Goal: Check status: Check status

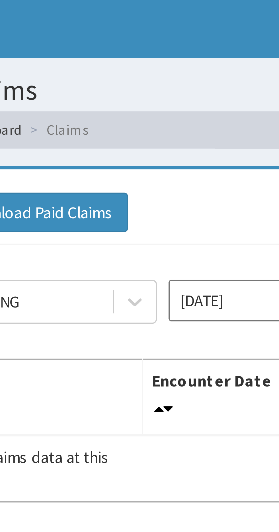
click at [140, 76] on input "Sep 2025" at bounding box center [154, 74] width 51 height 10
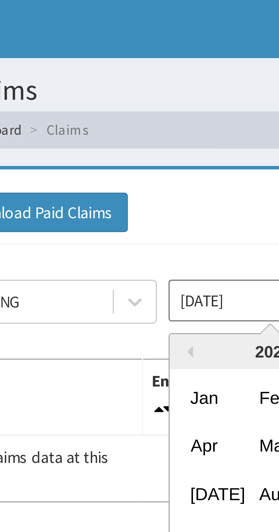
click at [153, 121] on div "Aug" at bounding box center [154, 120] width 11 height 11
type input "[DATE]"
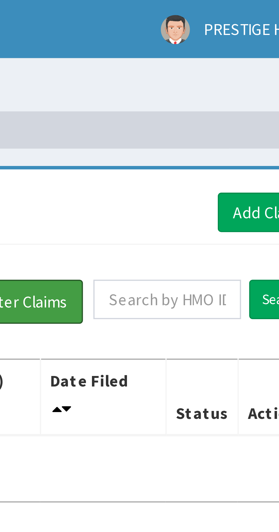
click at [205, 75] on button "Filter Claims" at bounding box center [197, 74] width 28 height 11
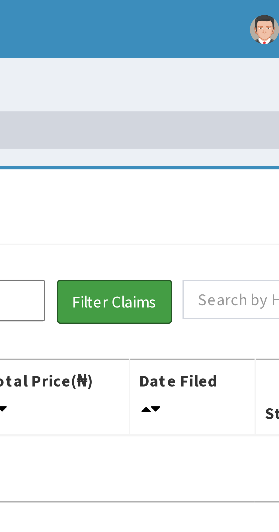
click at [191, 73] on button "Filter Claims" at bounding box center [197, 74] width 28 height 11
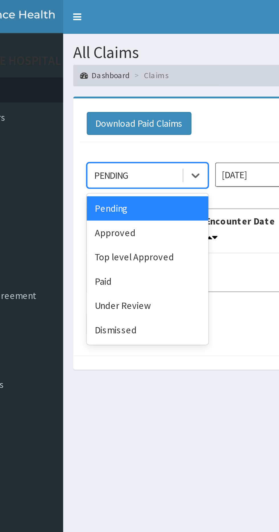
click at [95, 100] on div "Approved" at bounding box center [100, 98] width 51 height 10
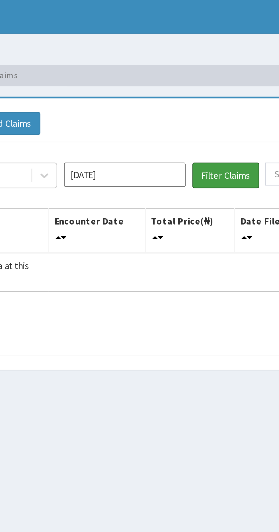
click at [196, 73] on button "Filter Claims" at bounding box center [197, 74] width 28 height 11
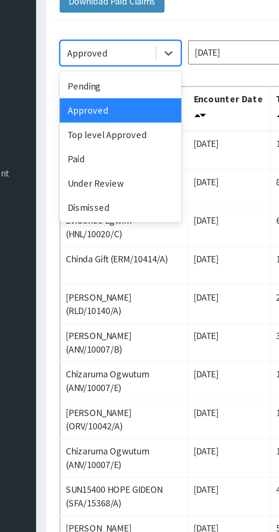
click at [104, 110] on div "Top level Approved" at bounding box center [100, 108] width 51 height 10
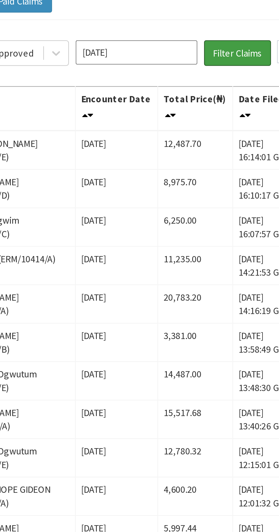
click at [198, 74] on button "Filter Claims" at bounding box center [197, 74] width 28 height 11
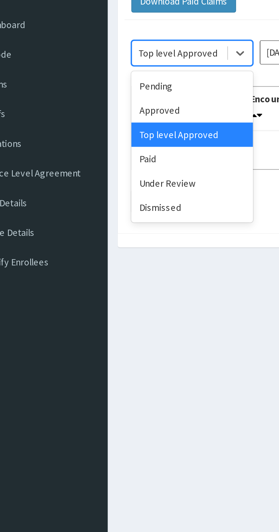
click at [98, 129] on div "Under Review" at bounding box center [100, 129] width 51 height 10
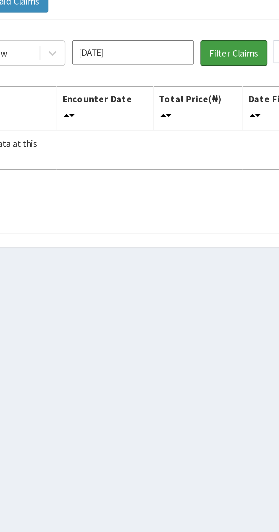
click at [195, 73] on button "Filter Claims" at bounding box center [197, 74] width 28 height 11
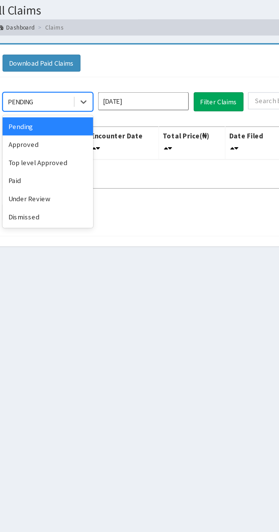
click at [93, 138] on div "Dismissed" at bounding box center [100, 139] width 51 height 10
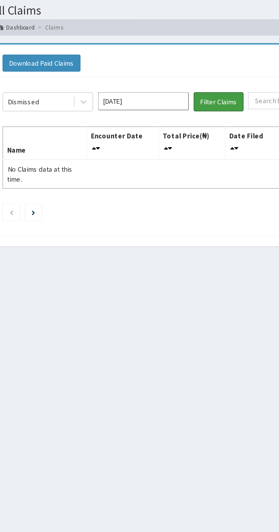
click at [197, 74] on button "Filter Claims" at bounding box center [197, 74] width 28 height 11
click at [196, 75] on button "Filter Claims" at bounding box center [197, 74] width 28 height 11
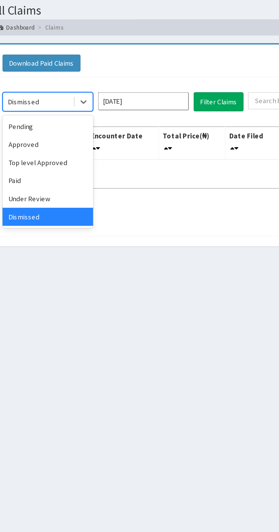
click at [92, 117] on div "Paid" at bounding box center [100, 118] width 51 height 10
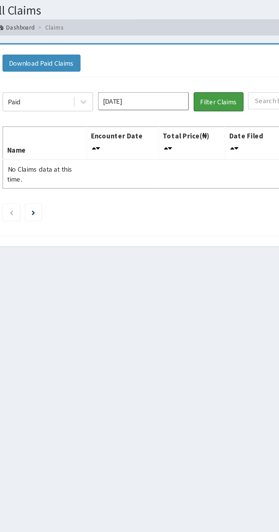
click at [199, 74] on button "Filter Claims" at bounding box center [197, 74] width 28 height 11
click at [168, 71] on input "[DATE]" at bounding box center [154, 74] width 51 height 10
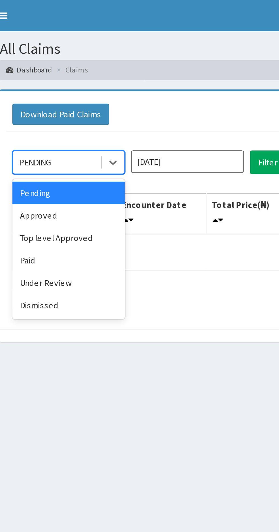
click at [93, 141] on div "Dismissed" at bounding box center [100, 139] width 51 height 10
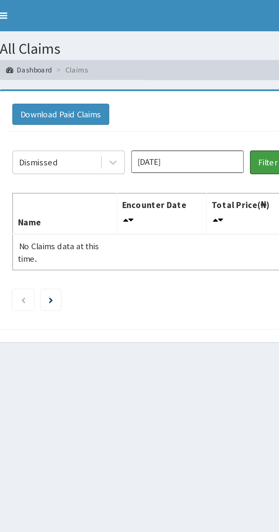
click at [189, 73] on button "Filter Claims" at bounding box center [197, 74] width 28 height 11
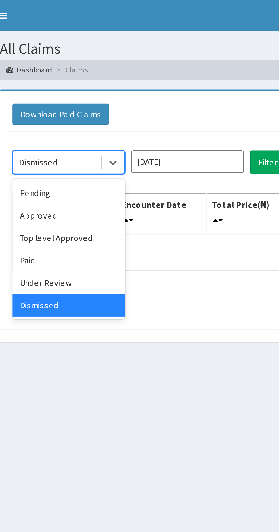
click at [86, 119] on div "Paid" at bounding box center [100, 118] width 51 height 10
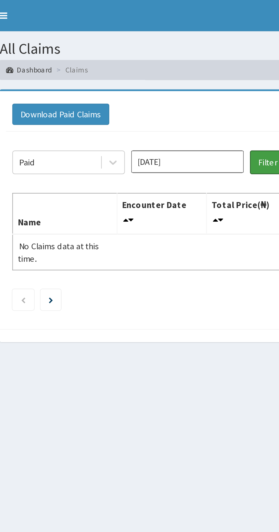
click at [186, 72] on button "Filter Claims" at bounding box center [197, 74] width 28 height 11
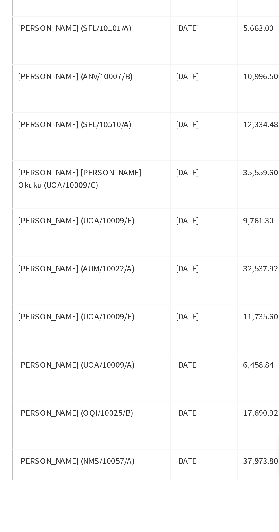
scroll to position [404, 0]
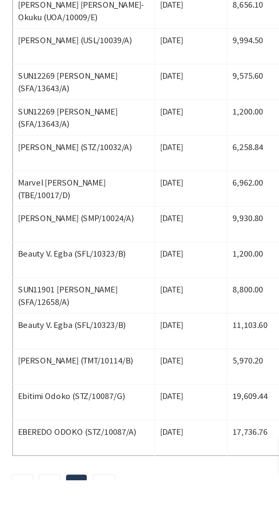
scroll to position [96, 0]
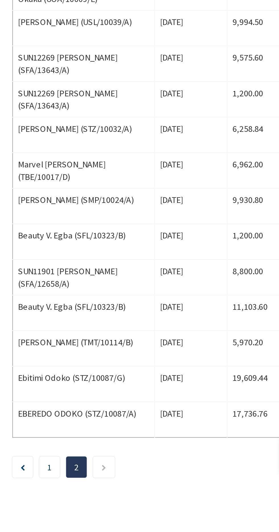
click at [118, 527] on icon "Next page" at bounding box center [117, 526] width 3 height 3
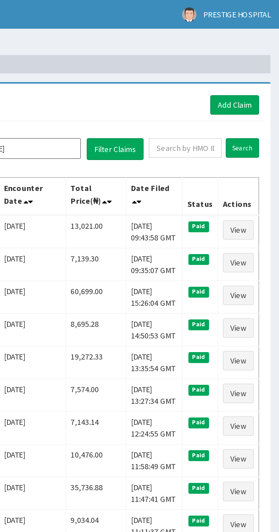
scroll to position [0, 0]
